Goal: Task Accomplishment & Management: Complete application form

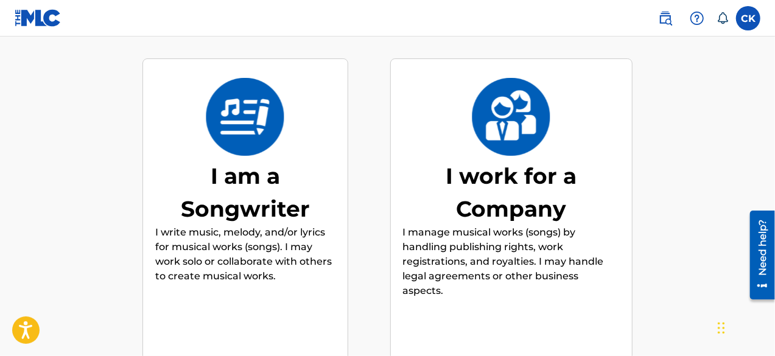
scroll to position [140, 0]
click at [528, 225] on p "I manage musical works (songs) by handling publishing rights, work registration…" at bounding box center [511, 261] width 217 height 73
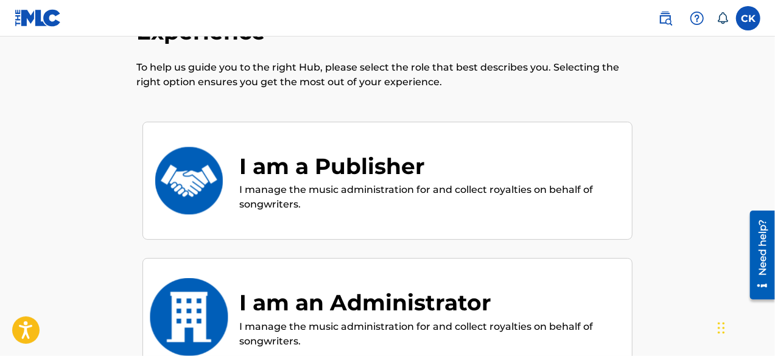
scroll to position [76, 0]
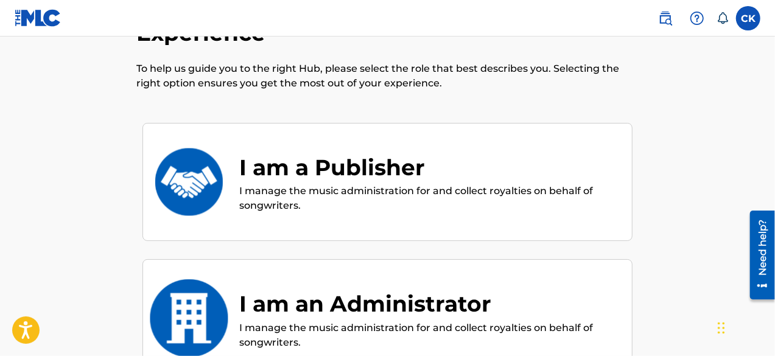
click at [537, 184] on p "I manage the music administration for and collect royalties on behalf of songwr…" at bounding box center [429, 198] width 381 height 29
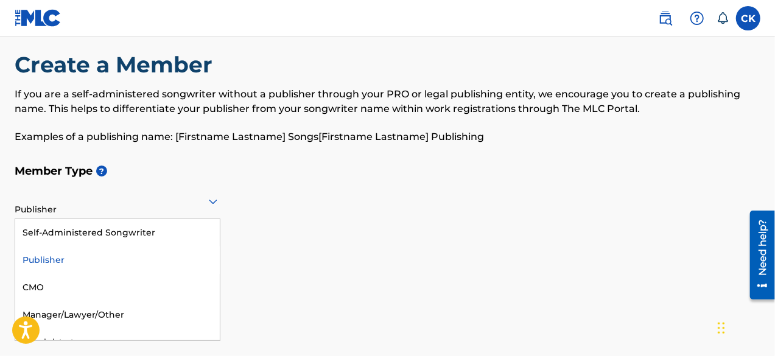
scroll to position [15, 0]
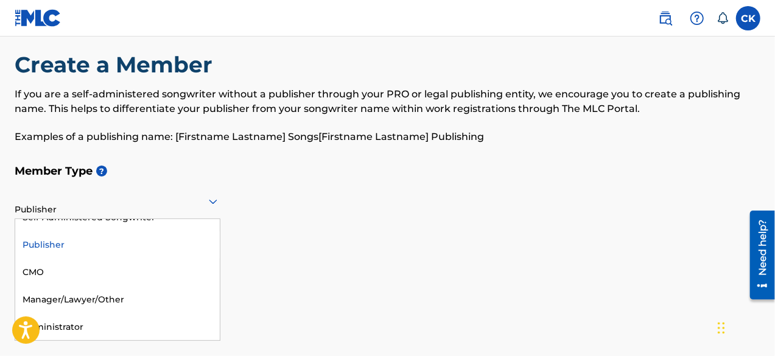
click at [272, 165] on h5 "Member Type ?" at bounding box center [388, 171] width 746 height 26
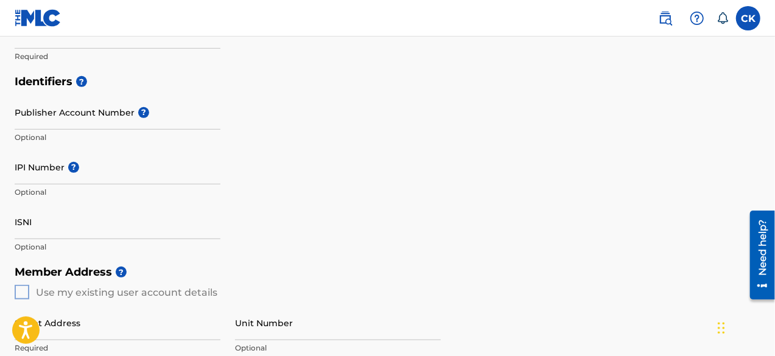
scroll to position [267, 0]
click at [142, 110] on span "?" at bounding box center [143, 112] width 11 height 11
click at [142, 110] on input "Publisher Account Number ?" at bounding box center [118, 111] width 206 height 35
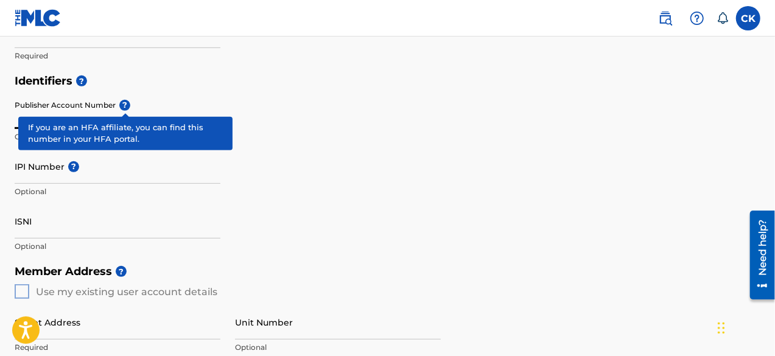
click at [73, 166] on span "?" at bounding box center [73, 166] width 11 height 11
click at [73, 166] on input "IPI Number ?" at bounding box center [118, 166] width 206 height 35
